Goal: Information Seeking & Learning: Find specific fact

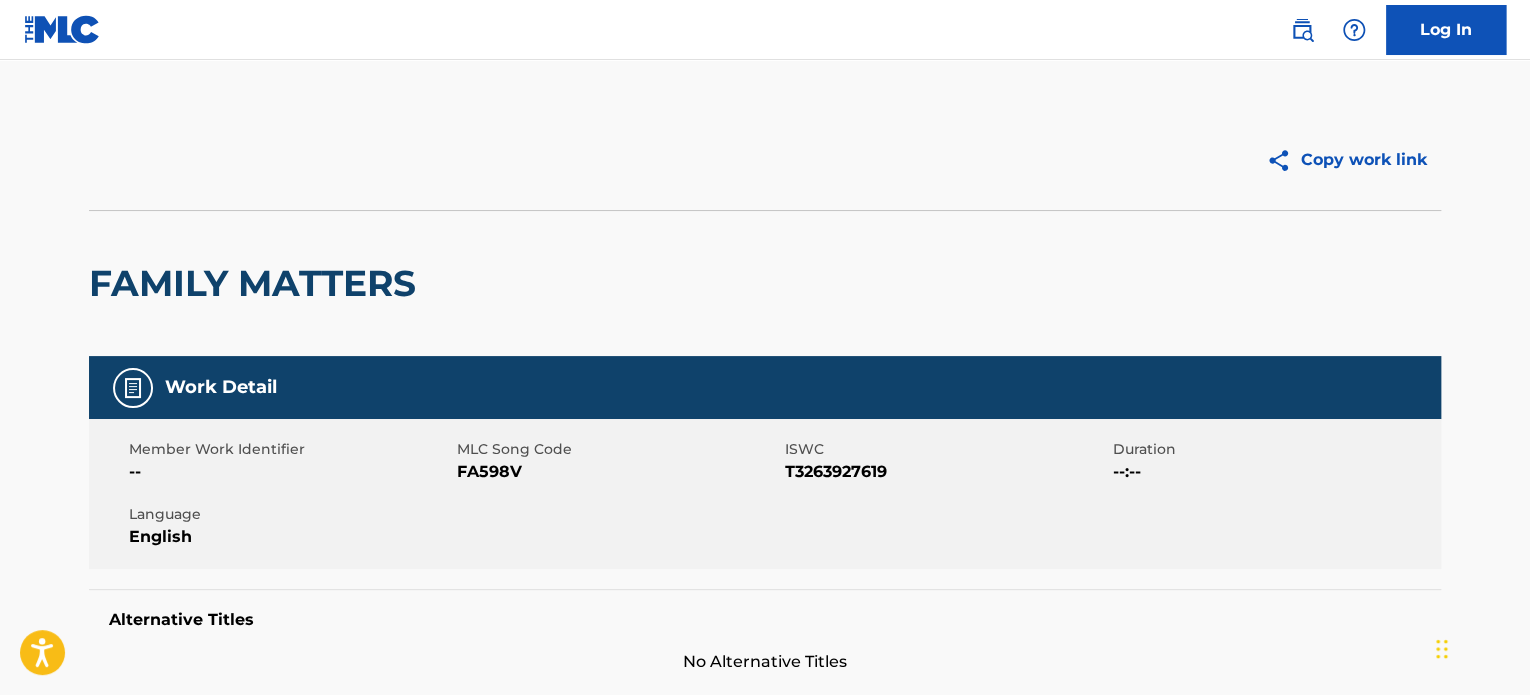
click at [1325, 27] on div "Log In" at bounding box center [1388, 30] width 236 height 50
click at [1314, 30] on link at bounding box center [1302, 30] width 40 height 40
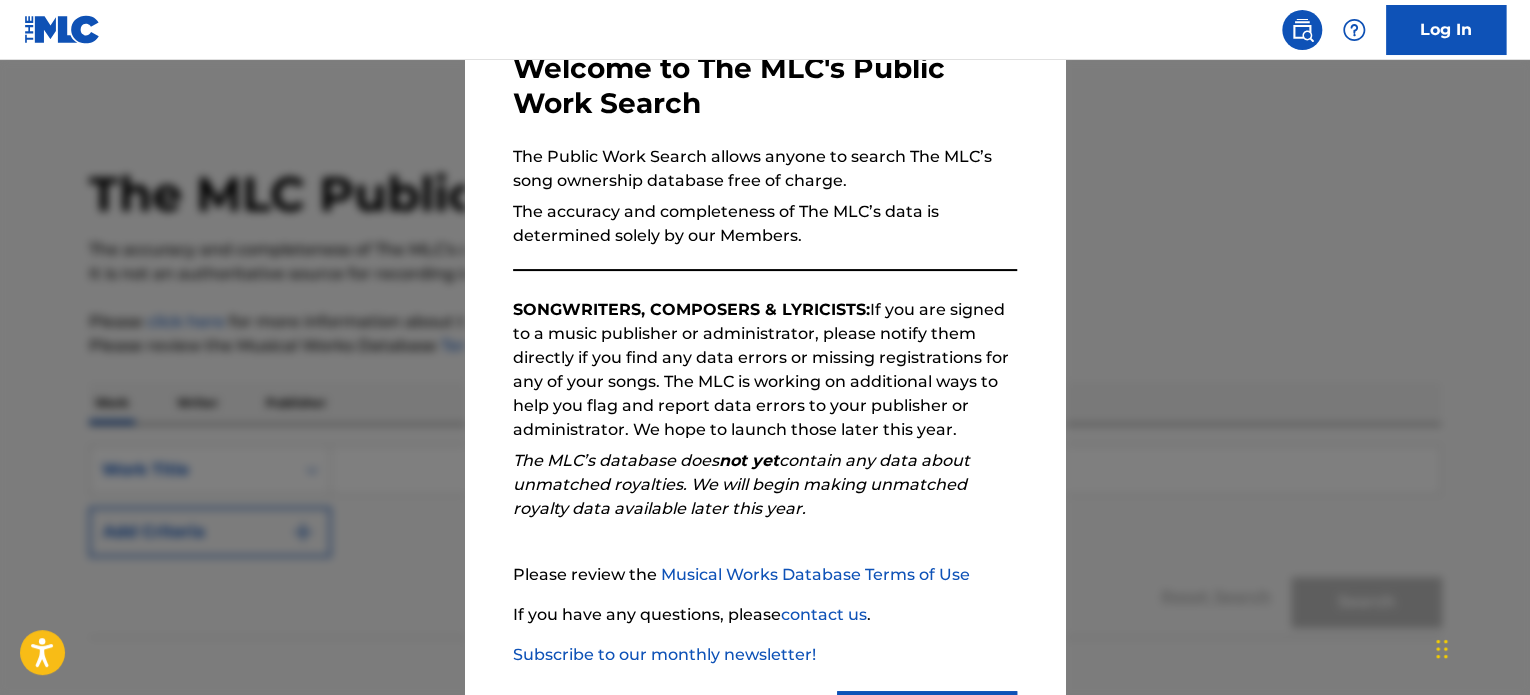
scroll to position [220, 0]
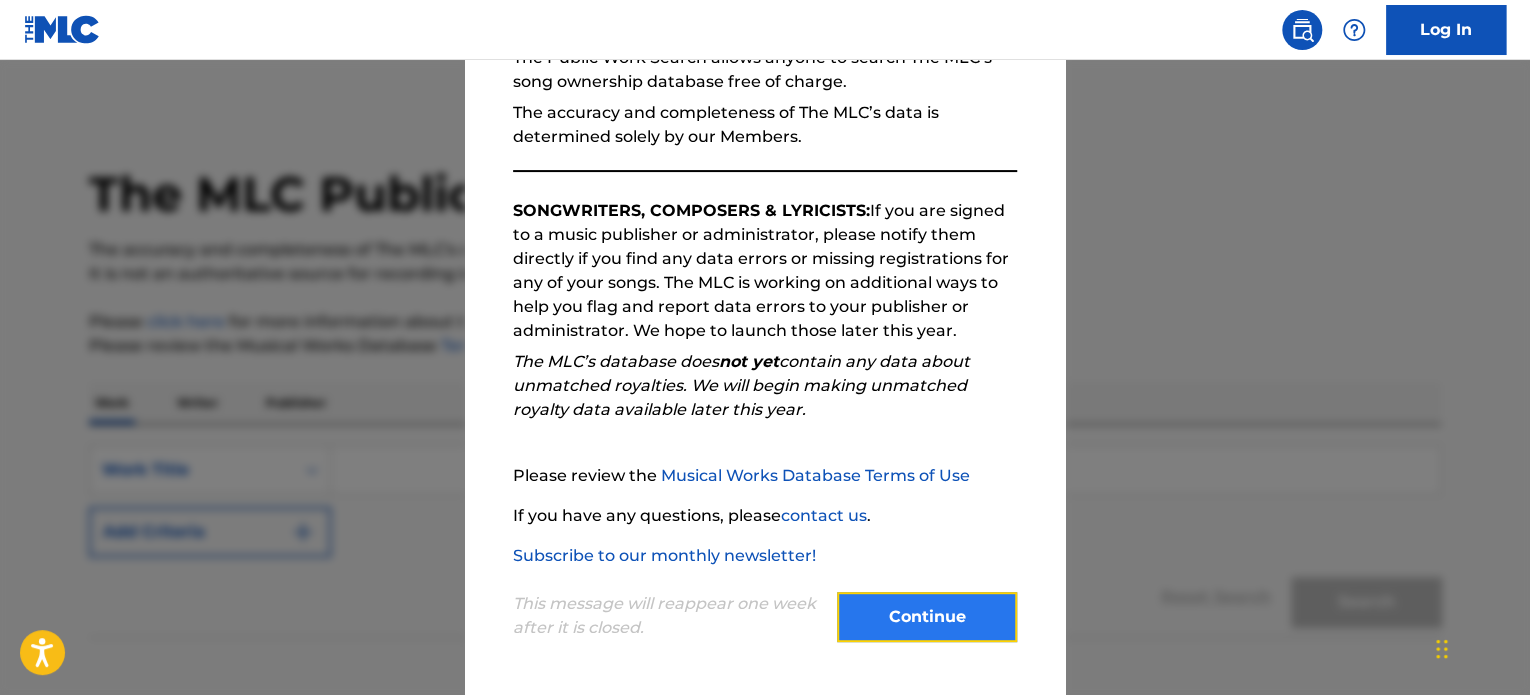
click at [896, 623] on button "Continue" at bounding box center [927, 617] width 180 height 50
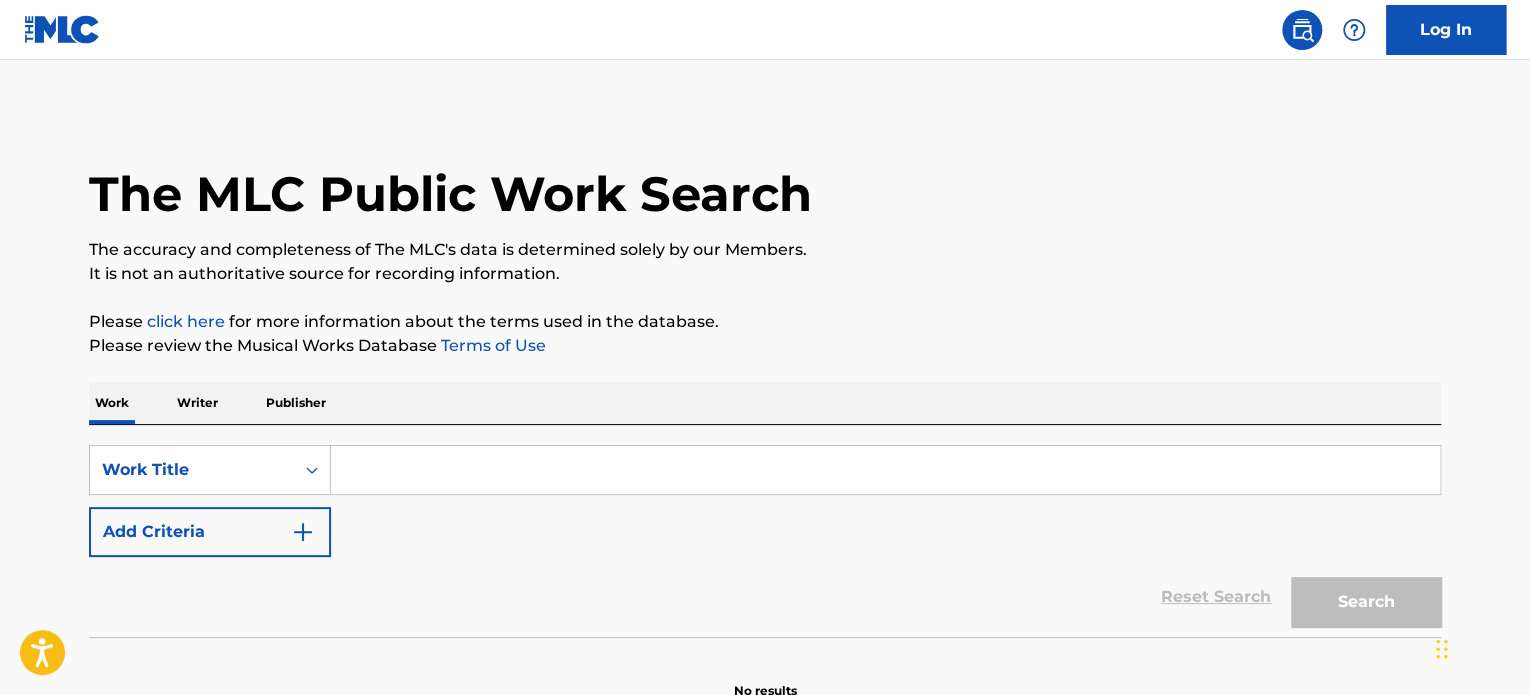
click at [375, 479] on input "Search Form" at bounding box center [885, 470] width 1109 height 48
paste input "O2"
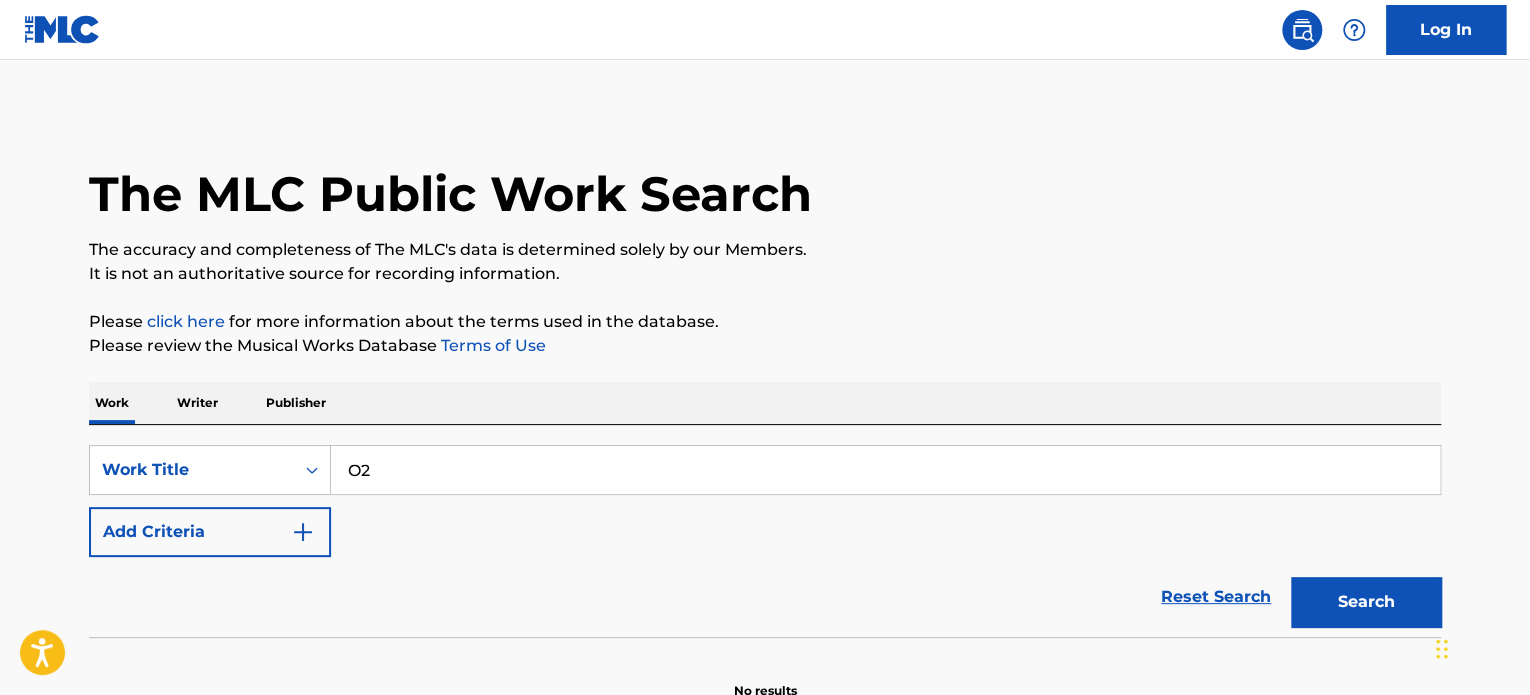
type input "O2"
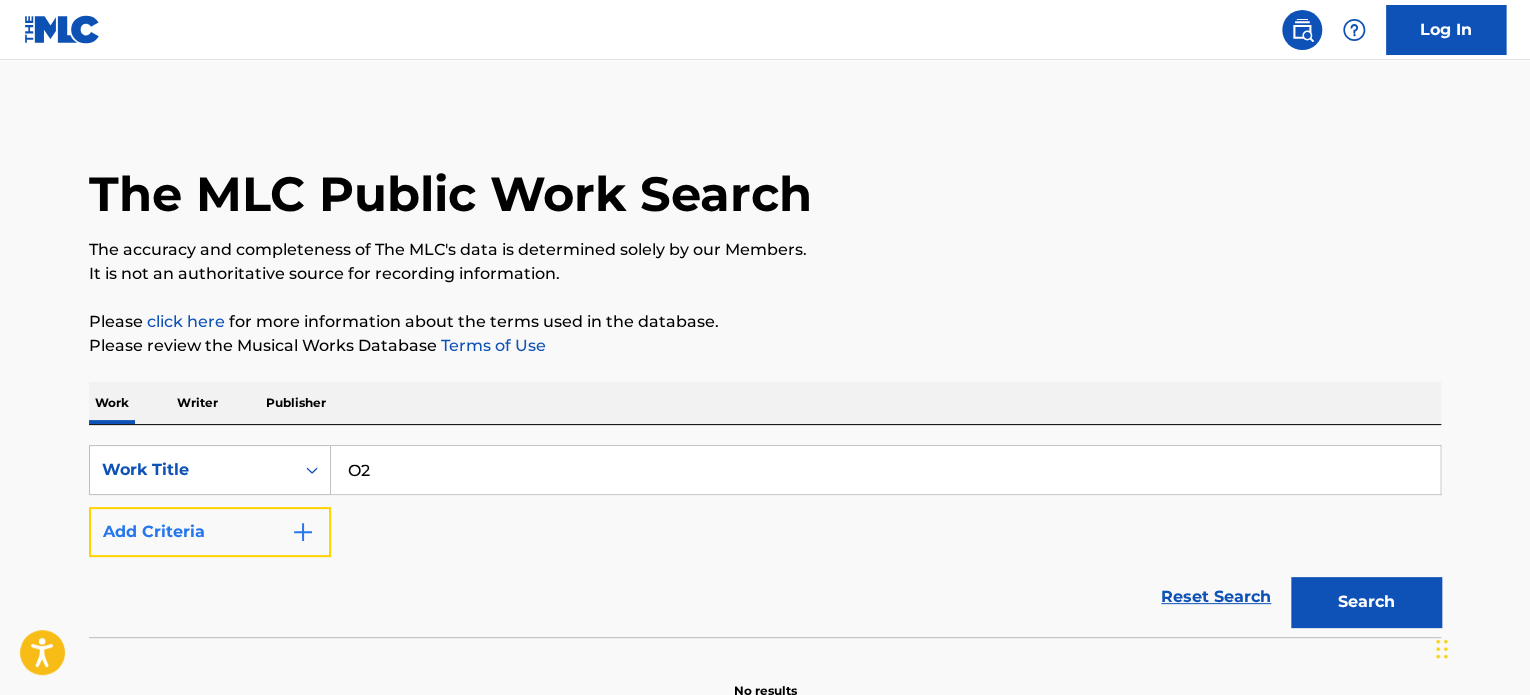
click at [204, 549] on button "Add Criteria" at bounding box center [210, 532] width 242 height 50
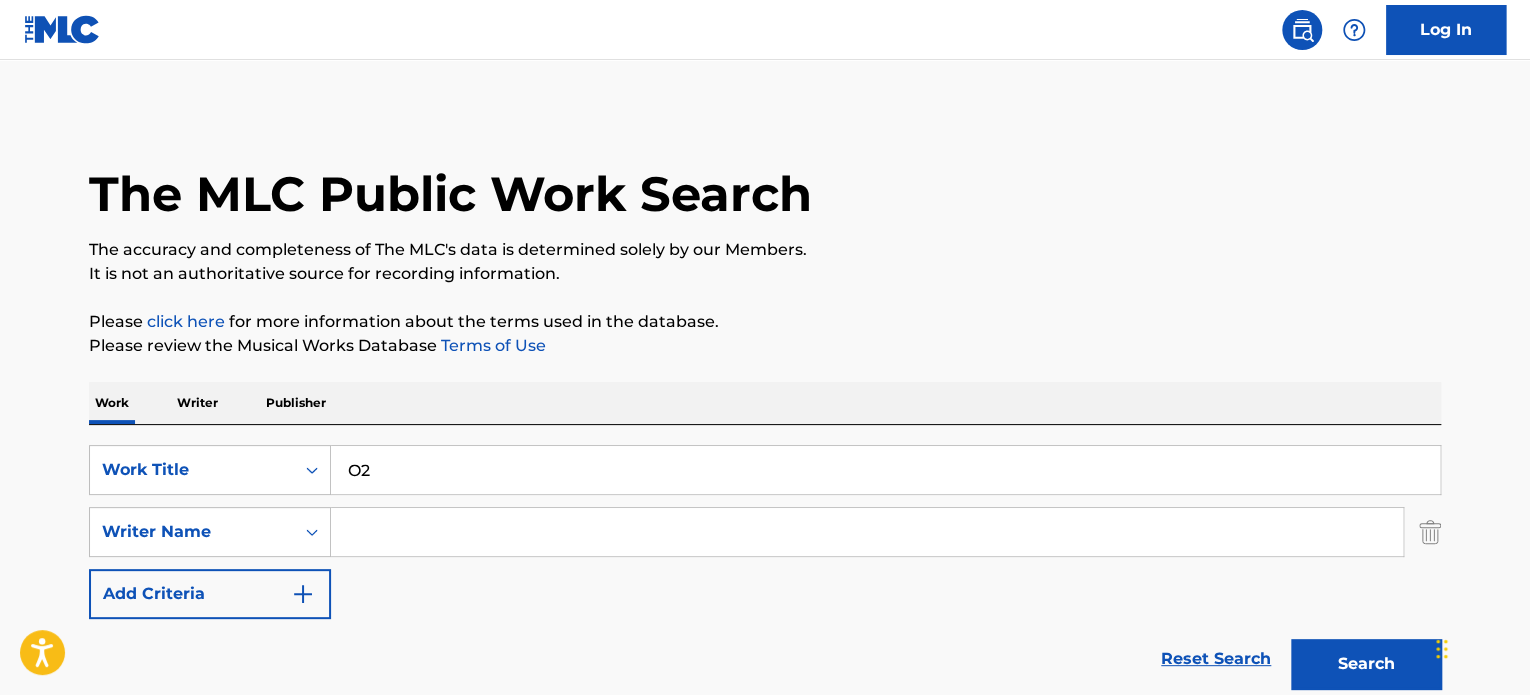
click at [395, 523] on input "Search Form" at bounding box center [867, 532] width 1072 height 48
paste input "ORANGE RANGE"
type input "ORANGE RANGE"
click at [1334, 658] on button "Search" at bounding box center [1366, 664] width 150 height 50
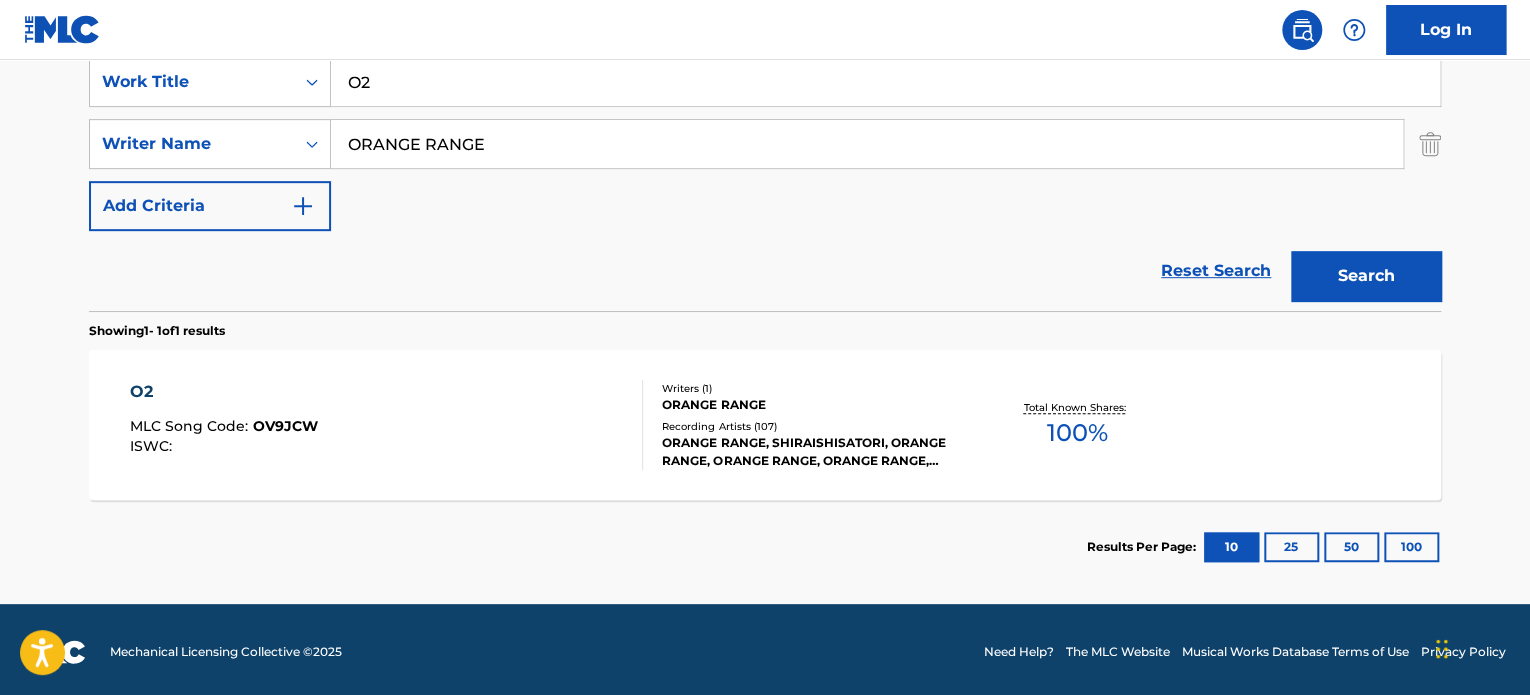
scroll to position [392, 0]
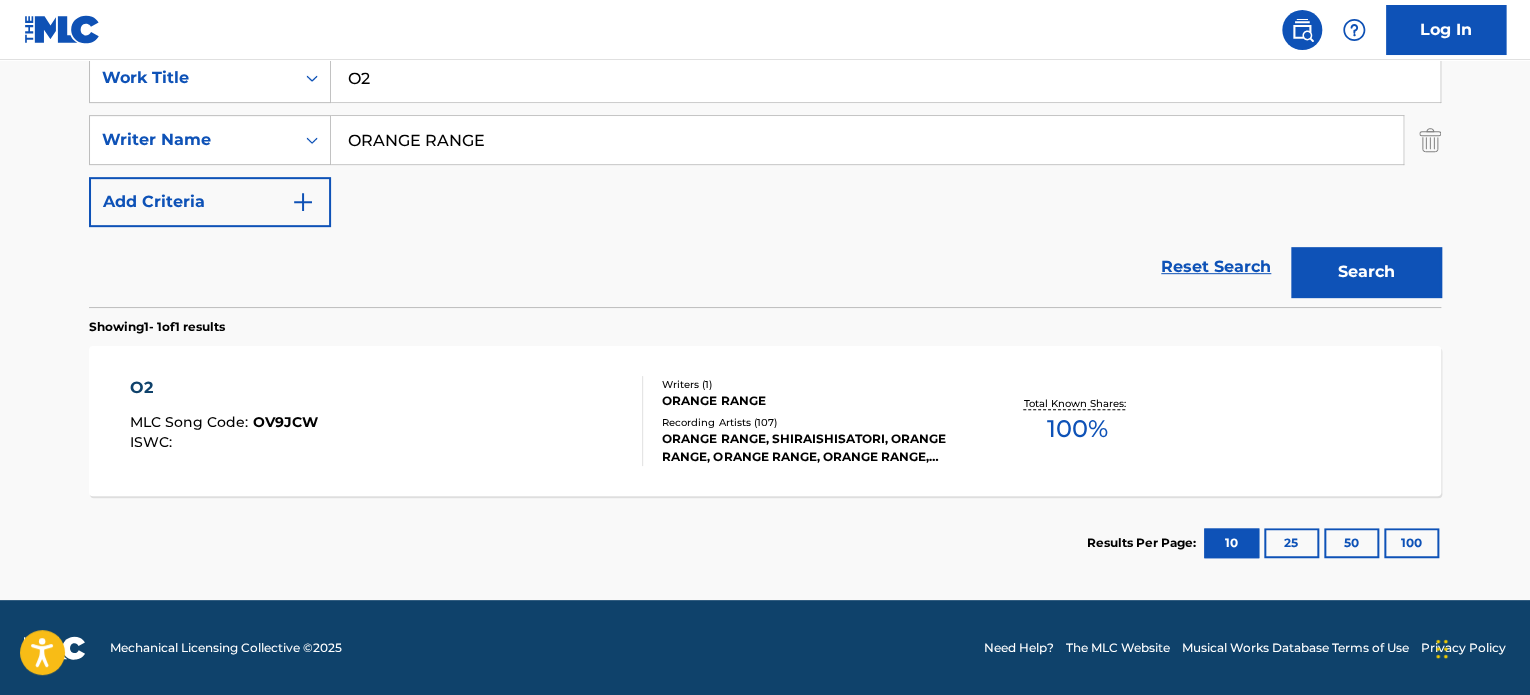
click at [476, 454] on div "O2 MLC Song Code : OV9JCW ISWC :" at bounding box center [387, 421] width 514 height 90
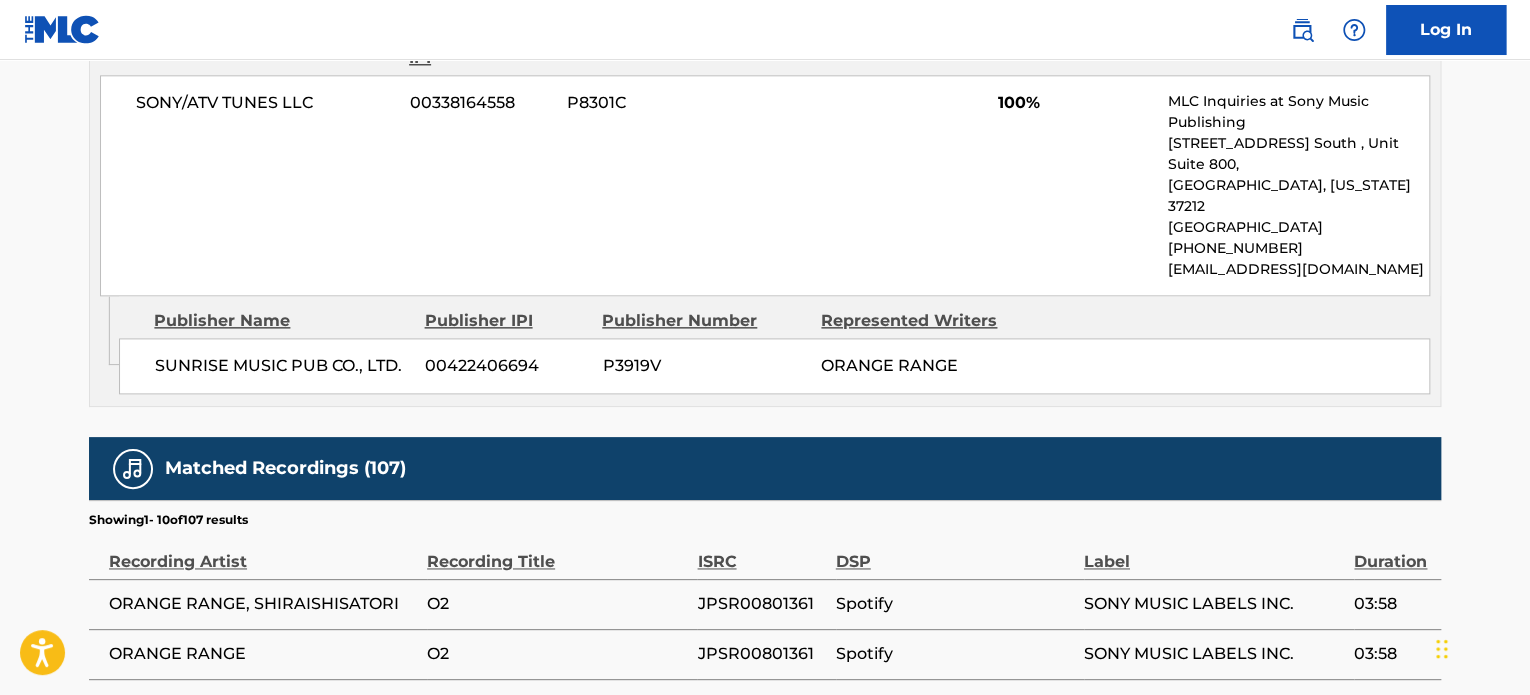
scroll to position [1200, 0]
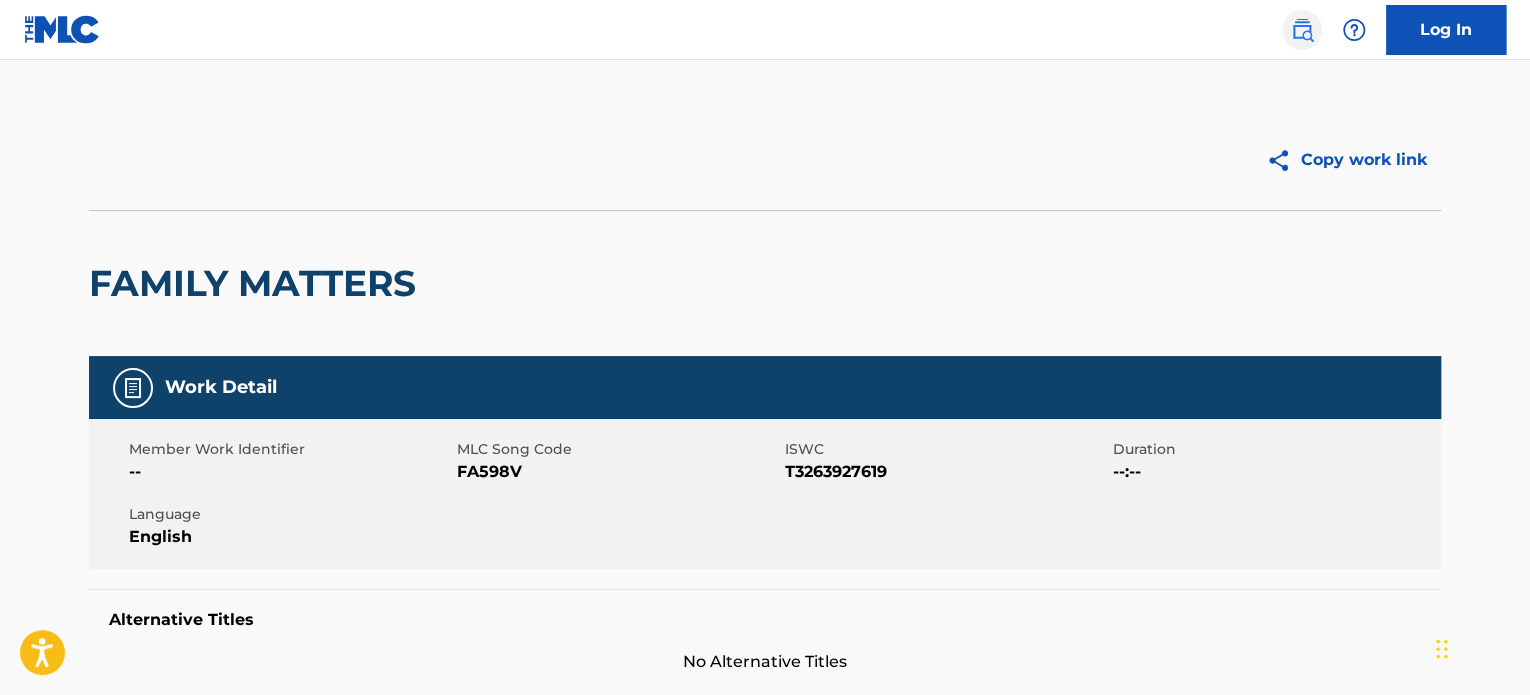
click at [1311, 28] on img at bounding box center [1302, 30] width 24 height 24
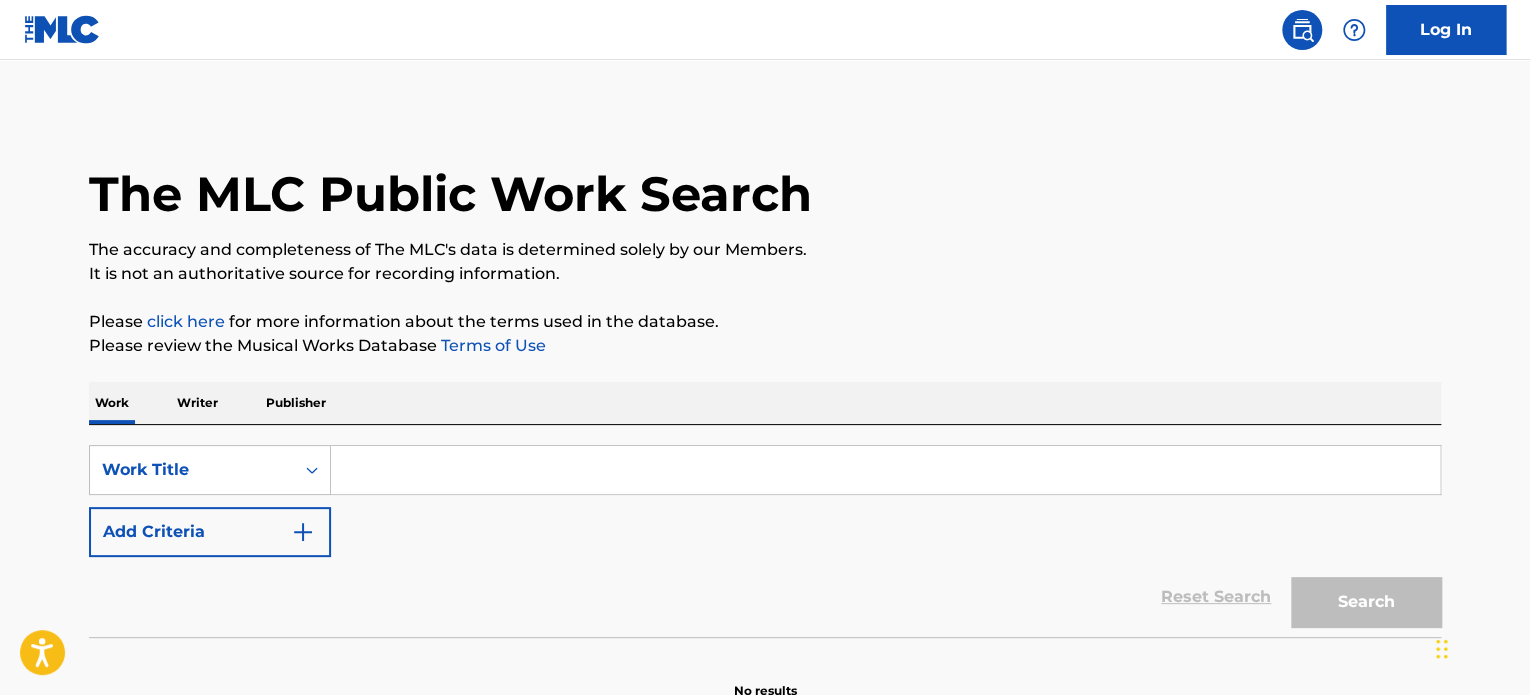
click at [692, 489] on input "Search Form" at bounding box center [885, 470] width 1109 height 48
paste input "YOU'RE WELCOME"
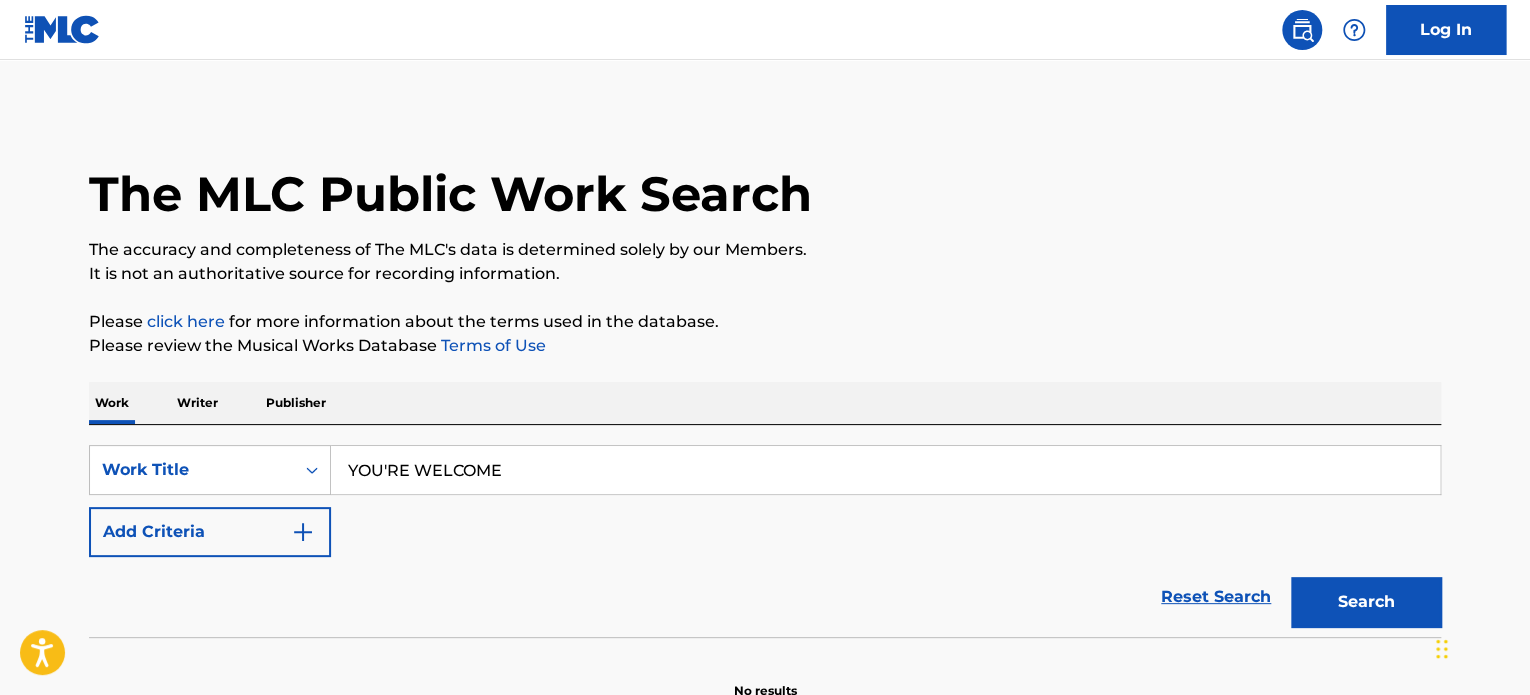
type input "YOU'RE WELCOME"
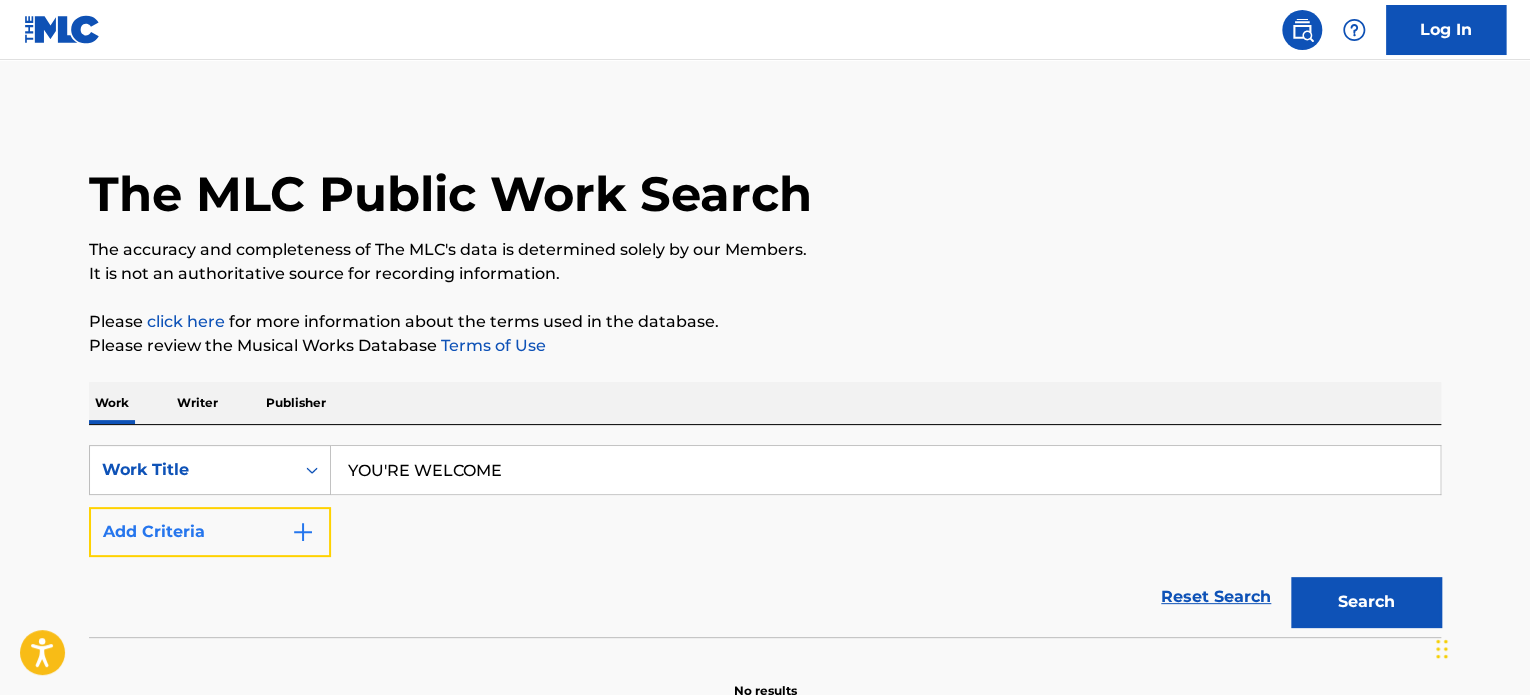
click at [247, 532] on button "Add Criteria" at bounding box center [210, 532] width 242 height 50
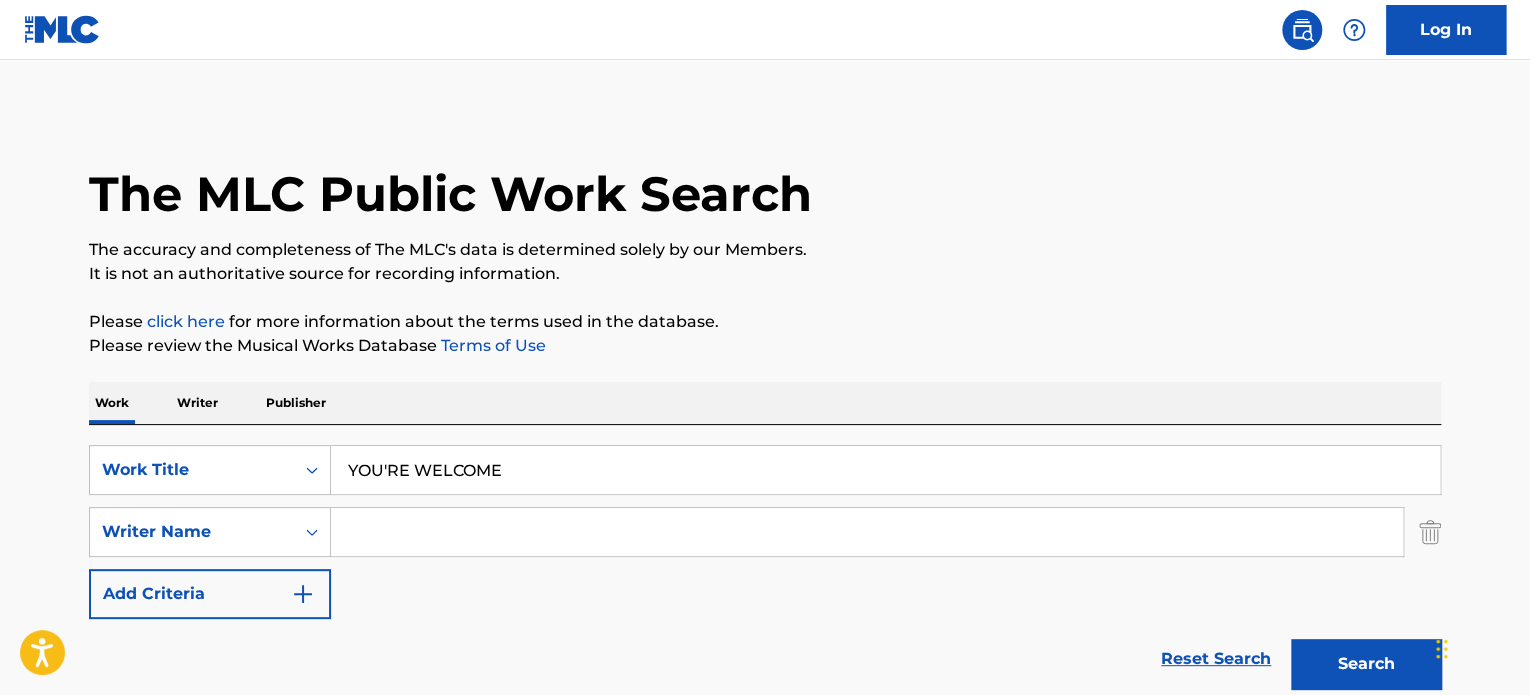
click at [415, 509] on input "Search Form" at bounding box center [867, 532] width 1072 height 48
paste input "LIN-MANUEL"
type input "LIN-MANUEL"
click at [1333, 645] on button "Search" at bounding box center [1366, 664] width 150 height 50
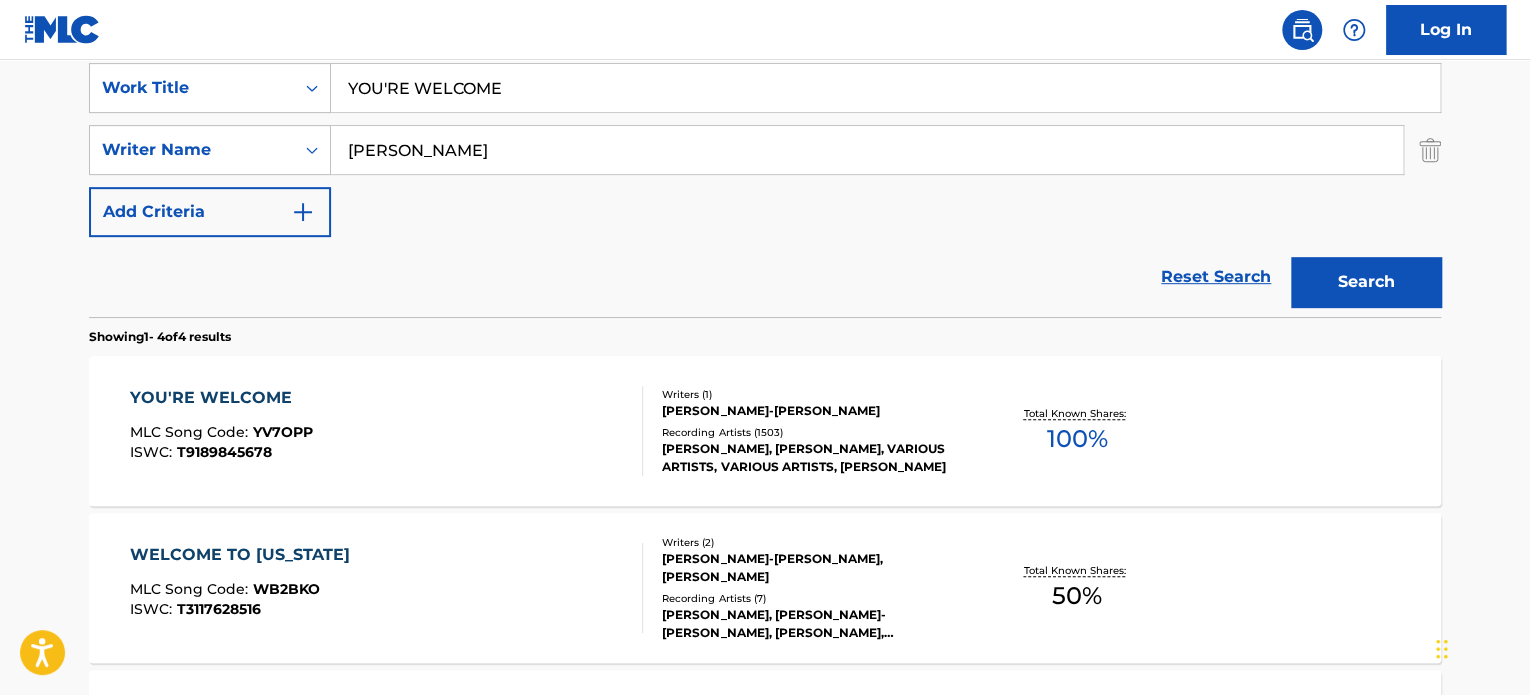
scroll to position [400, 0]
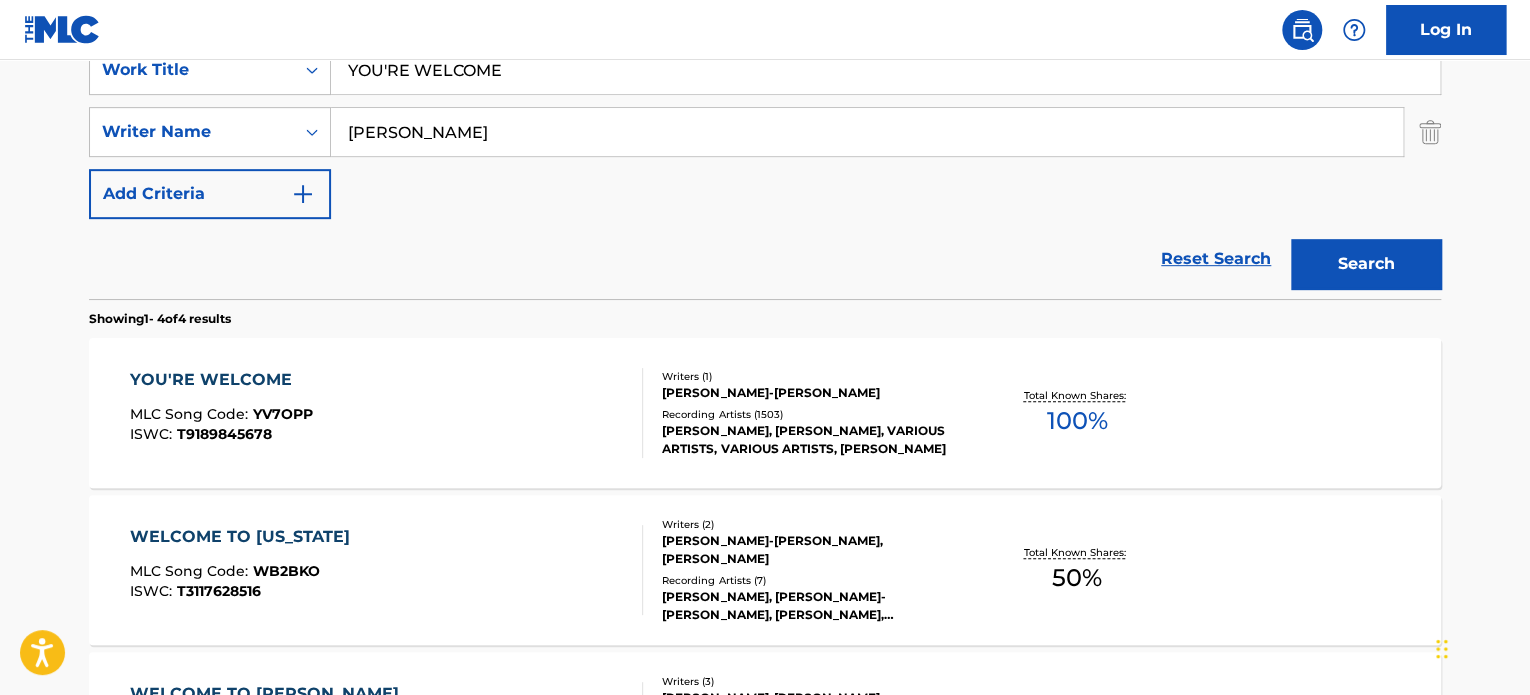
click at [444, 377] on div "YOU'RE WELCOME MLC Song Code : YV7OPP ISWC : T9189845678" at bounding box center [387, 413] width 514 height 90
